Goal: Find specific page/section: Find specific page/section

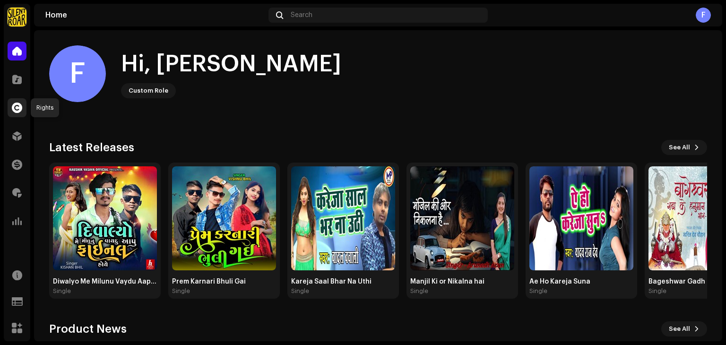
click at [22, 105] on span at bounding box center [17, 108] width 10 height 8
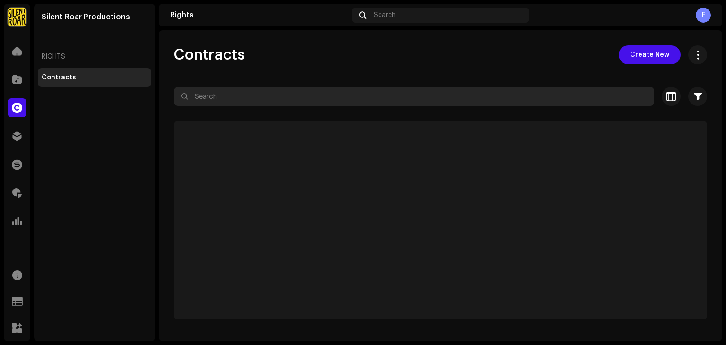
click at [247, 97] on input "text" at bounding box center [414, 96] width 480 height 19
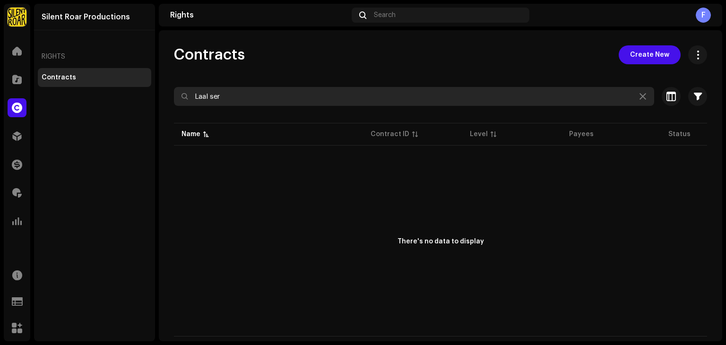
type input "Laal ser"
